Goal: Task Accomplishment & Management: Manage account settings

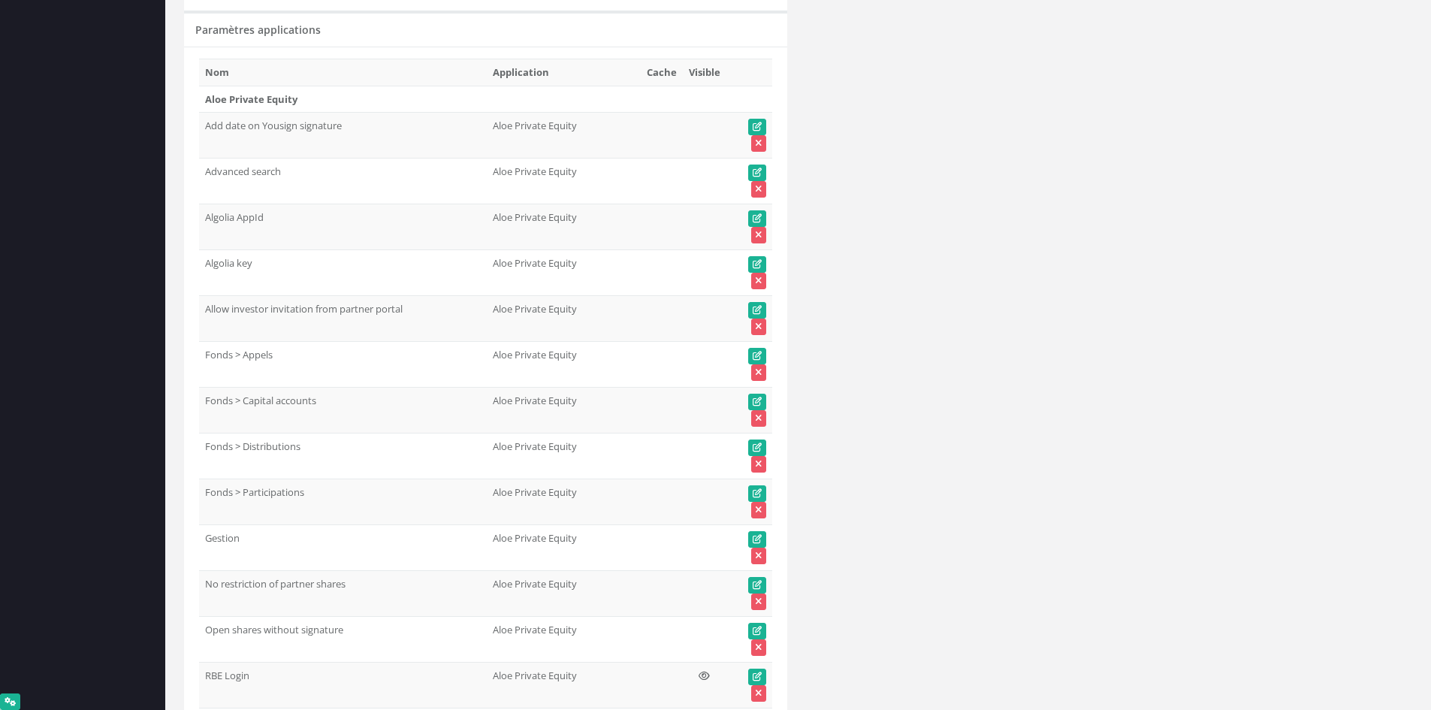
scroll to position [5788, 0]
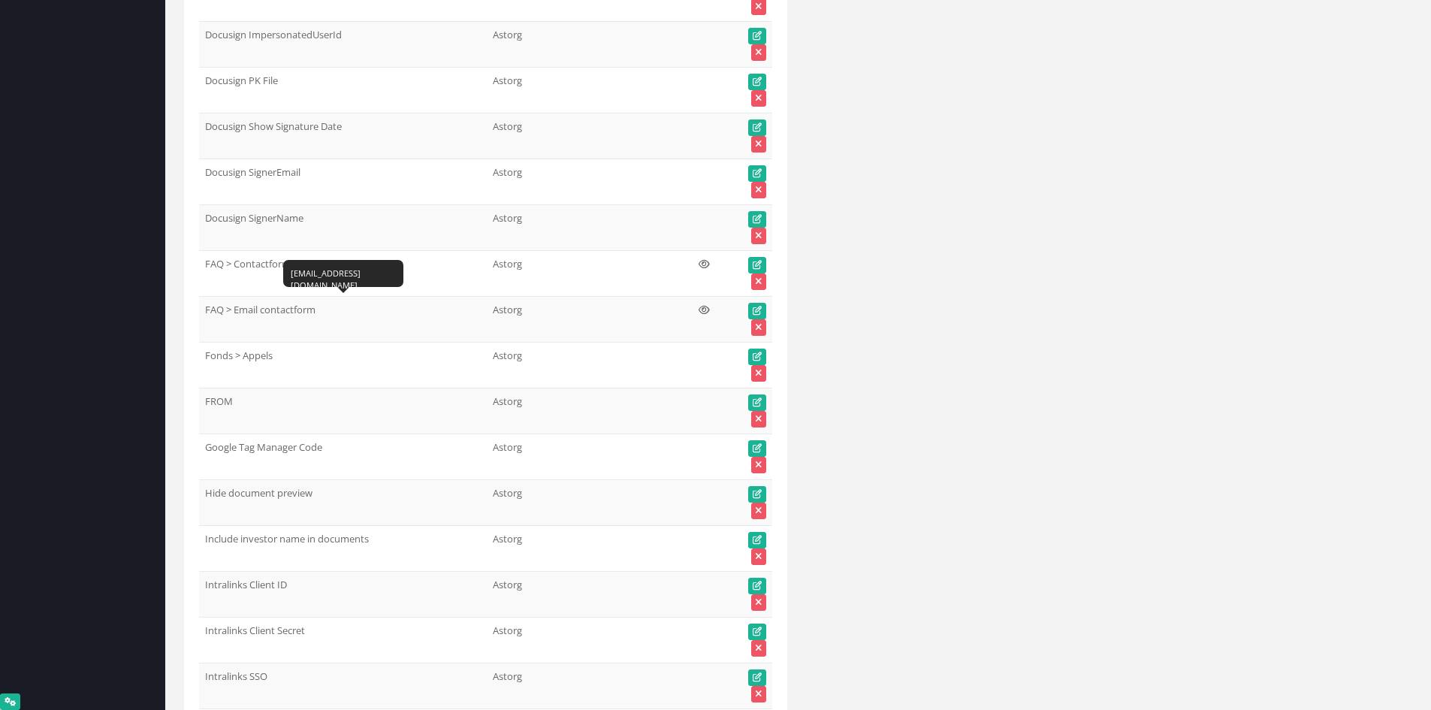
drag, startPoint x: 237, startPoint y: 358, endPoint x: 202, endPoint y: 358, distance: 35.3
click at [202, 358] on td "Fonds > Appels 1" at bounding box center [343, 365] width 288 height 46
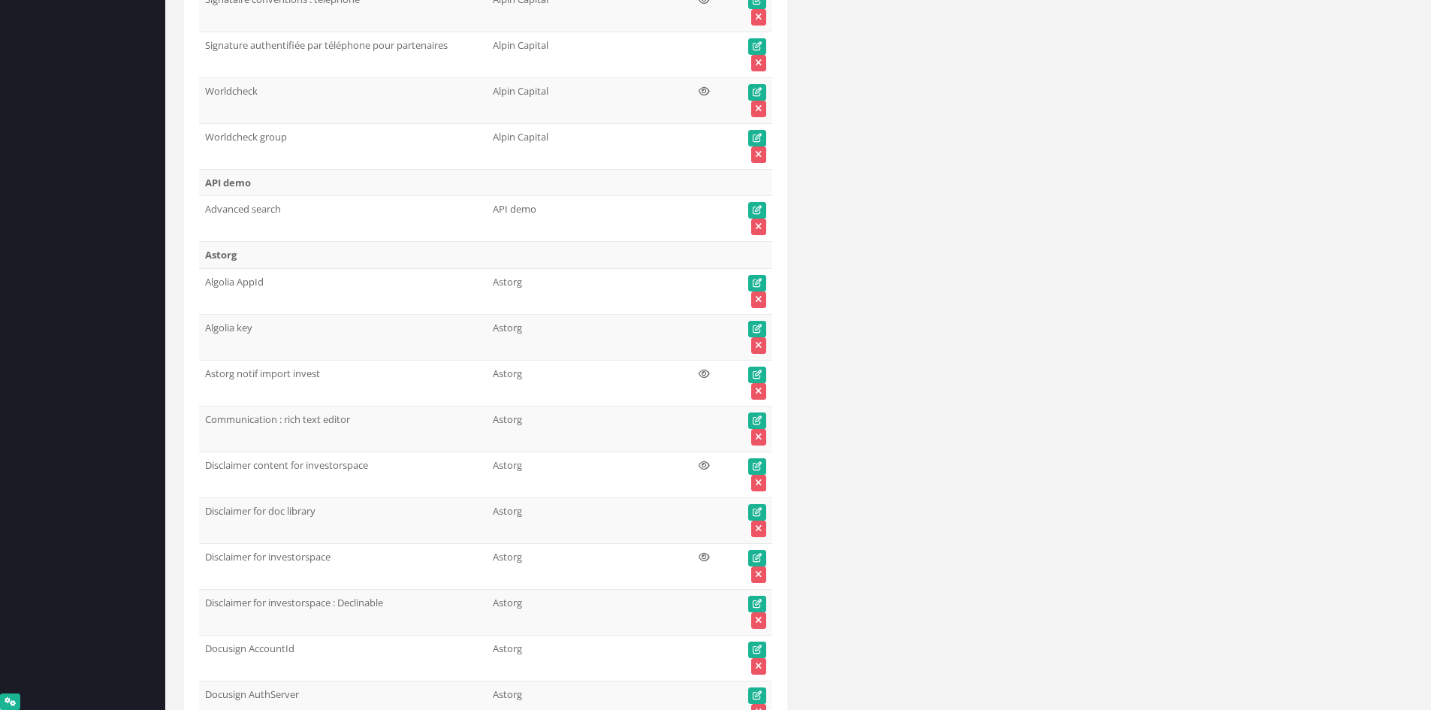
scroll to position [0, 0]
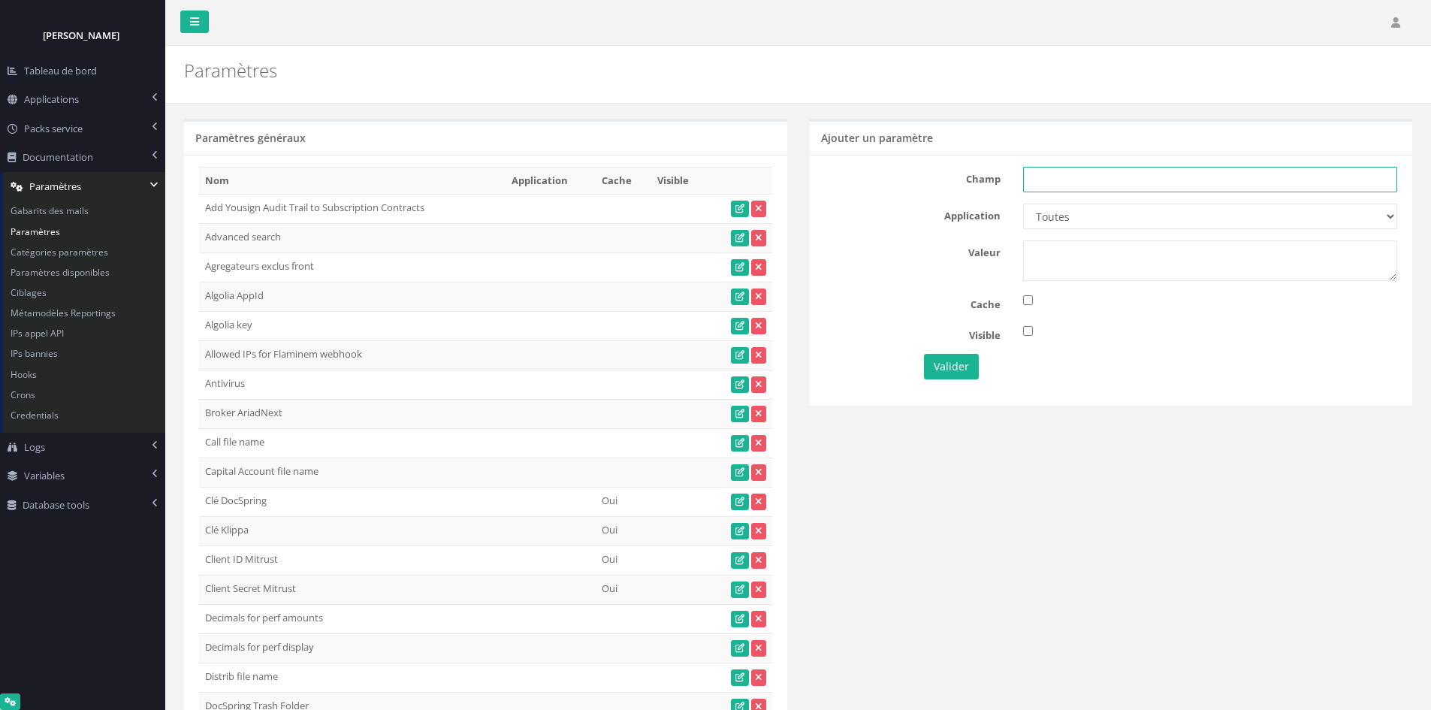
click at [1048, 182] on input "text" at bounding box center [1210, 180] width 374 height 26
paste input "Fonds > Appels"
type input "Fonds > Appels"
click at [1095, 211] on select "Toutes Aloe Private Equity Alpin Capital API Access to My DB API demo Astorg As…" at bounding box center [1210, 217] width 374 height 26
select select "67"
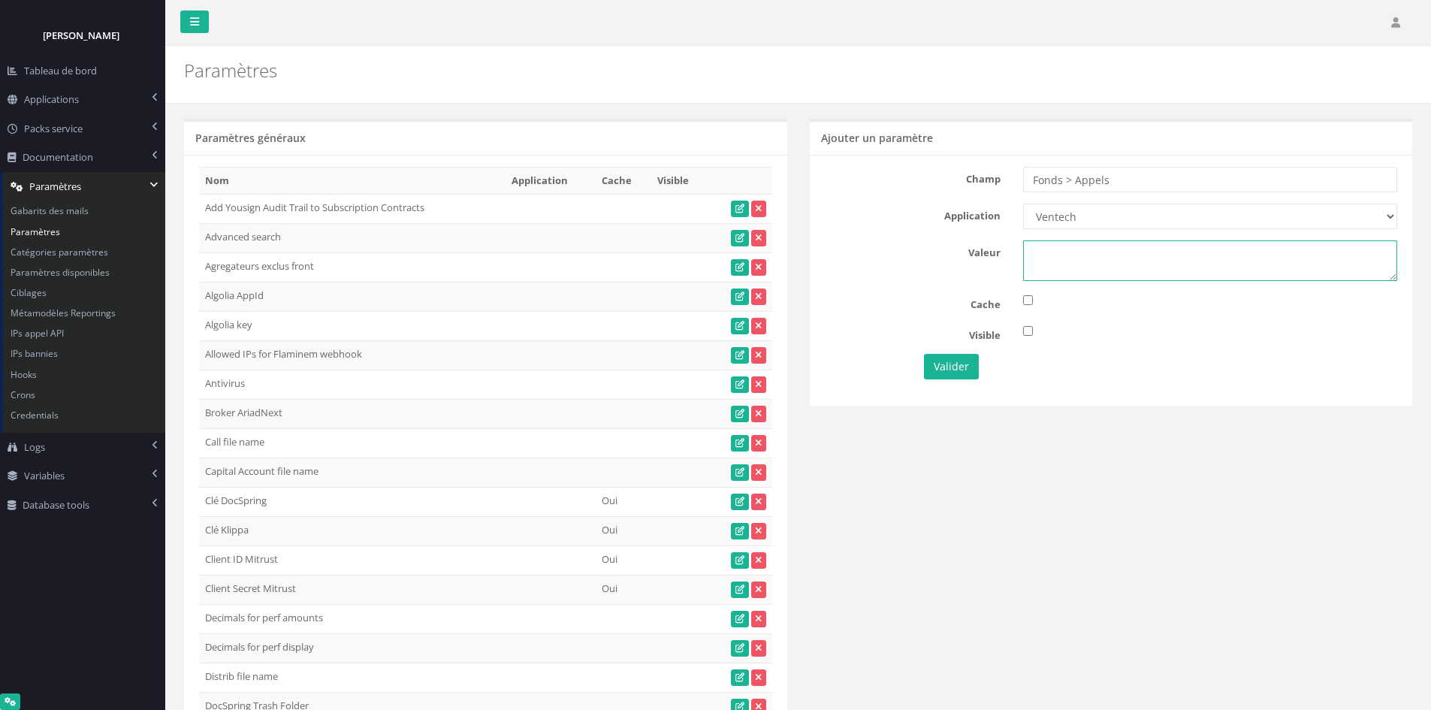
click at [1047, 276] on textarea at bounding box center [1210, 260] width 374 height 41
type textarea "1"
drag, startPoint x: 1146, startPoint y: 178, endPoint x: 944, endPoint y: 208, distance: 204.3
click at [944, 205] on div "Champ Fonds > Appels Application Toutes Aloe Private Equity Alpin Capital API A…" at bounding box center [1111, 280] width 603 height 250
click at [929, 362] on button "Valider" at bounding box center [951, 367] width 55 height 26
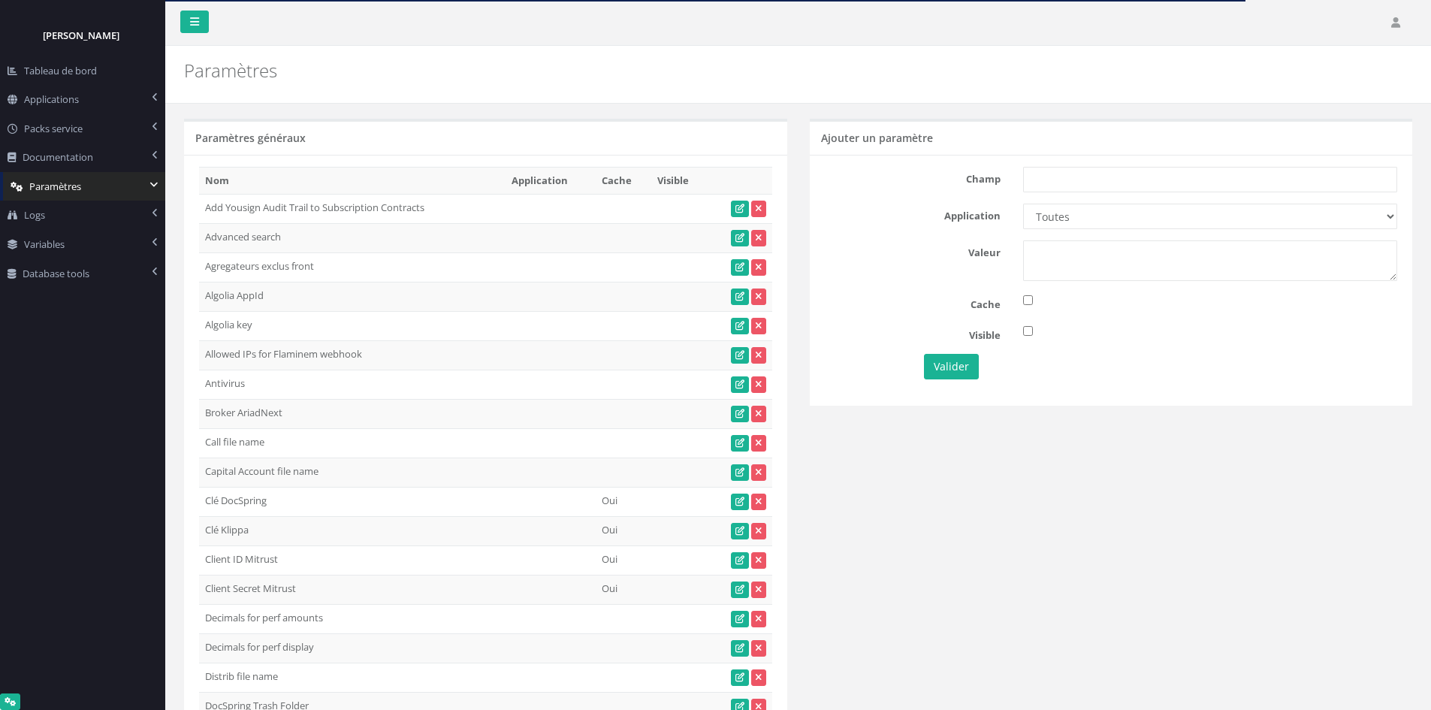
click at [860, 316] on div "Champ Application Toutes Aloe Private Equity Alpin Capital API Access to My DB …" at bounding box center [1111, 280] width 603 height 250
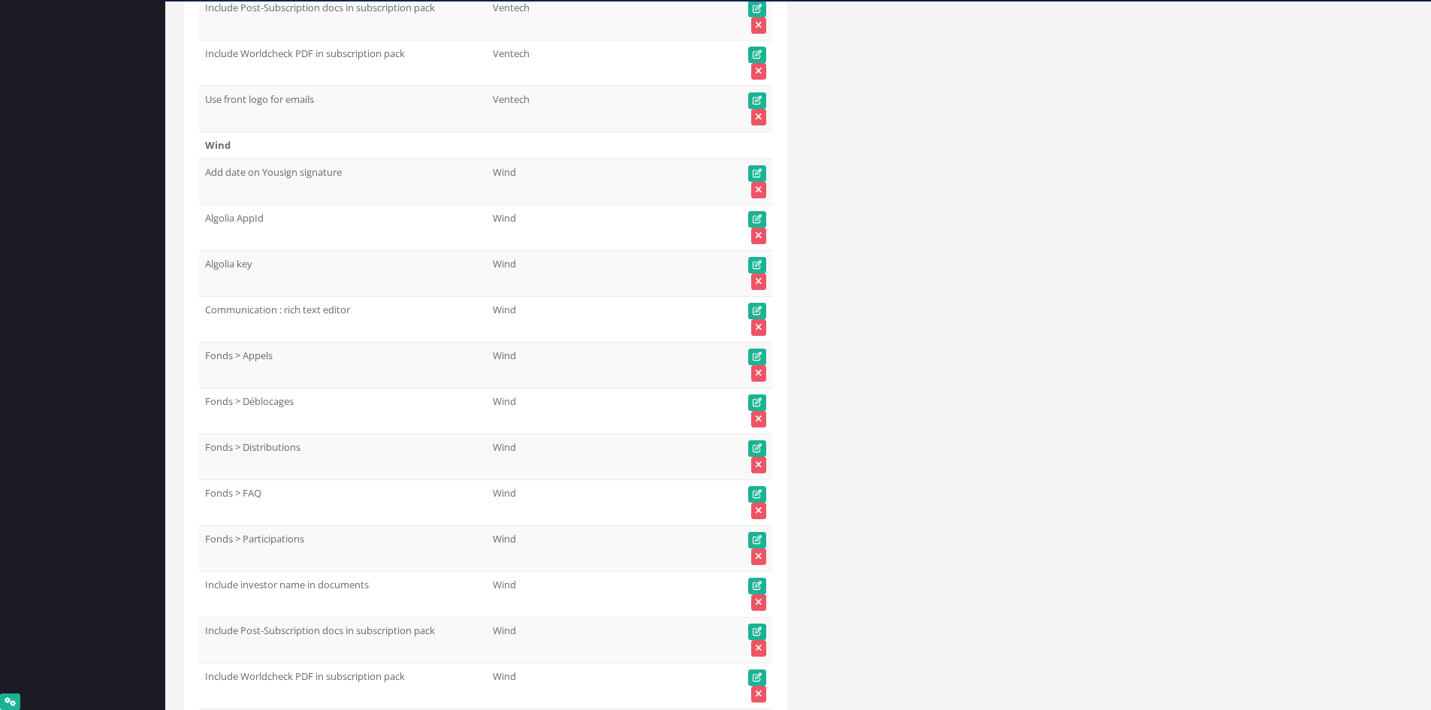
scroll to position [71510, 0]
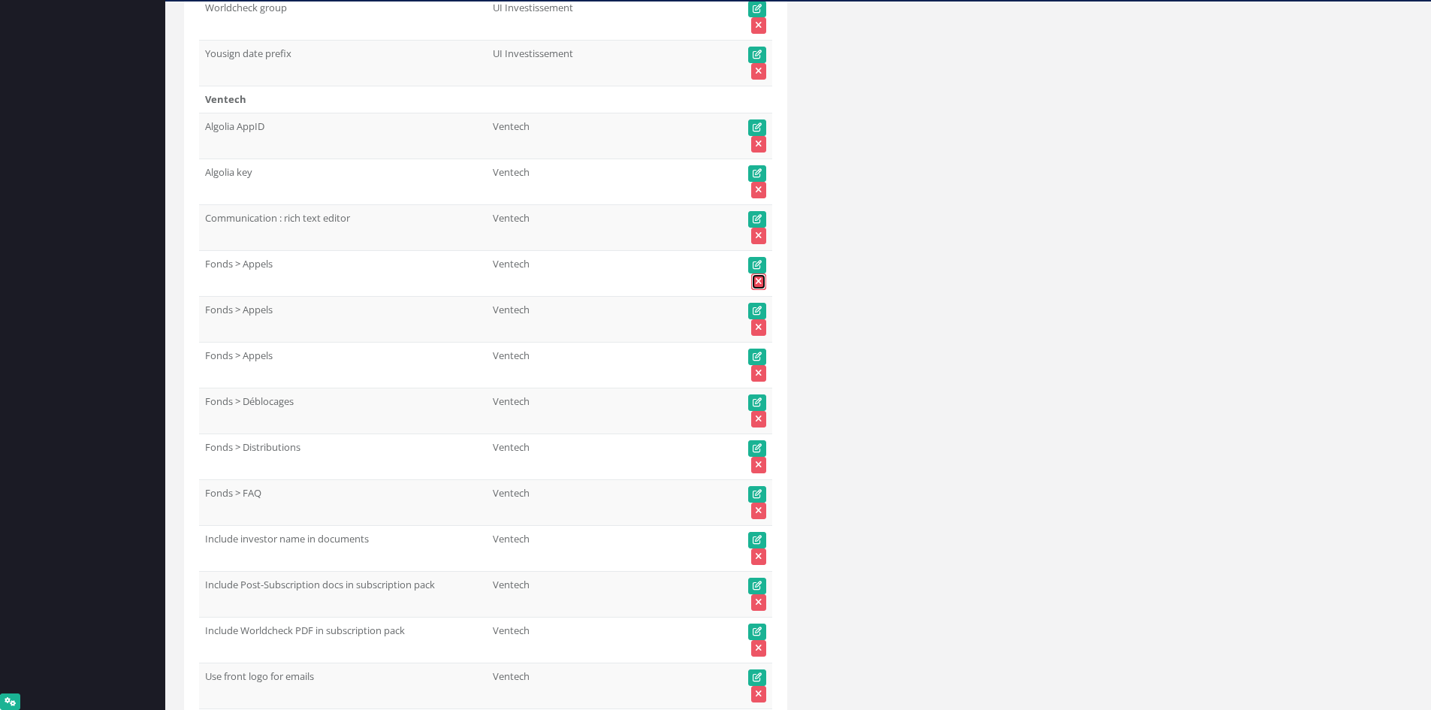
click at [758, 284] on icon at bounding box center [759, 281] width 6 height 9
drag, startPoint x: 757, startPoint y: 330, endPoint x: 776, endPoint y: 70, distance: 260.6
click at [757, 331] on icon at bounding box center [759, 327] width 6 height 9
